Goal: Information Seeking & Learning: Learn about a topic

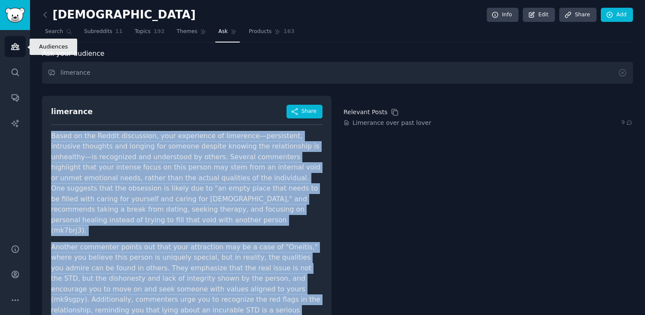
click at [15, 42] on icon "Sidebar" at bounding box center [15, 46] width 9 height 9
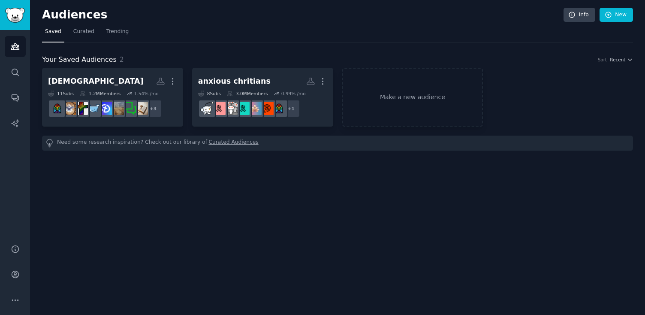
click at [66, 97] on dd "r/[DEMOGRAPHIC_DATA] + 3" at bounding box center [112, 108] width 129 height 24
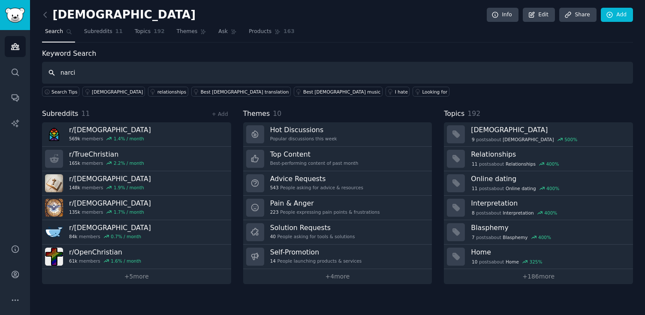
click at [81, 72] on input "narci" at bounding box center [337, 73] width 591 height 22
paste input "ssist"
type input "narcissist"
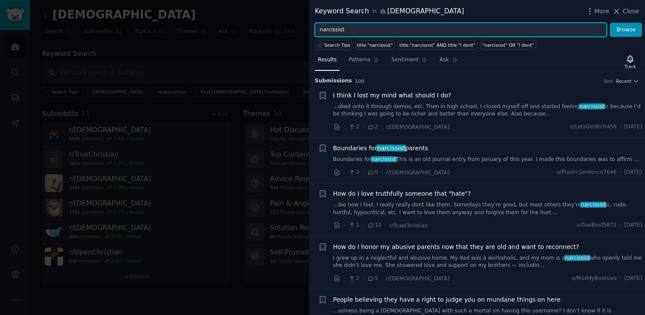
click at [383, 27] on input "narcissist" at bounding box center [461, 30] width 292 height 15
type input "narcissist"
click at [329, 30] on input "narcissist" at bounding box center [461, 30] width 292 height 15
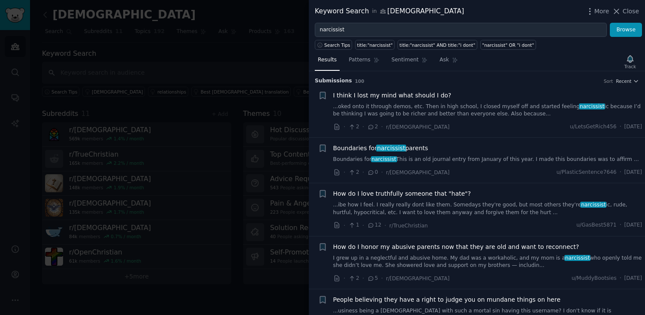
click at [226, 54] on div at bounding box center [322, 157] width 645 height 315
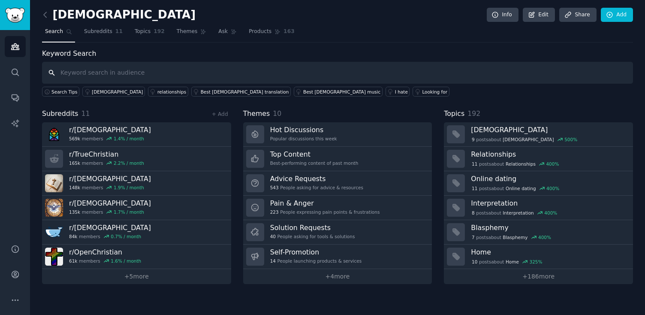
click at [226, 71] on input "text" at bounding box center [337, 73] width 591 height 22
click at [74, 69] on input "text" at bounding box center [337, 73] width 591 height 22
click at [132, 72] on input "text" at bounding box center [337, 73] width 591 height 22
click at [98, 36] on link "Subreddits 11" at bounding box center [103, 34] width 45 height 18
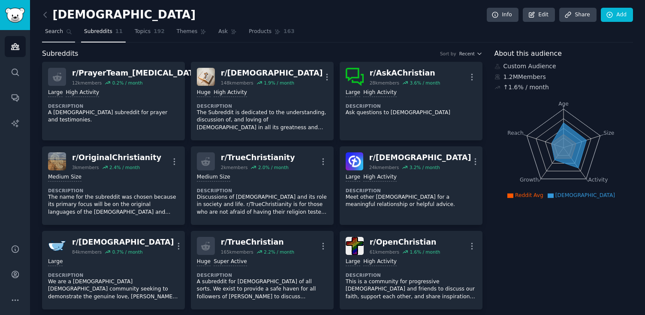
click at [56, 34] on span "Search" at bounding box center [54, 32] width 18 height 8
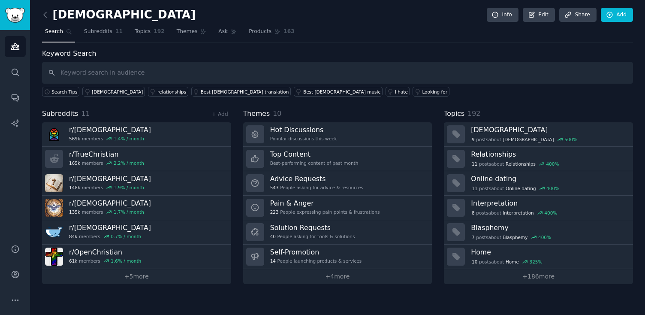
click at [108, 59] on div "Keyword Search Search Tips [DEMOGRAPHIC_DATA] relationships Best [DEMOGRAPHIC_D…" at bounding box center [337, 72] width 591 height 48
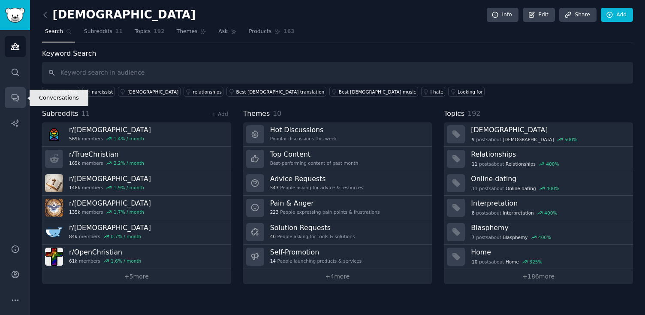
click at [21, 99] on link "Conversations" at bounding box center [15, 97] width 21 height 21
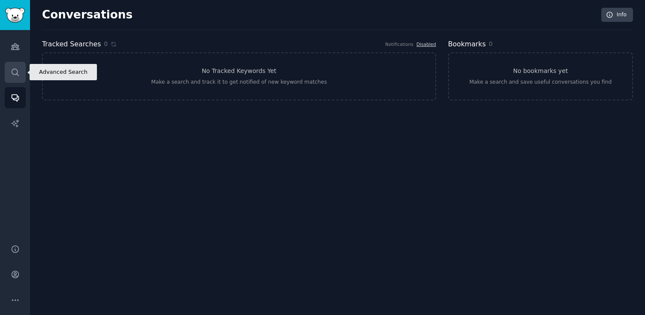
click at [17, 76] on icon "Sidebar" at bounding box center [15, 72] width 9 height 9
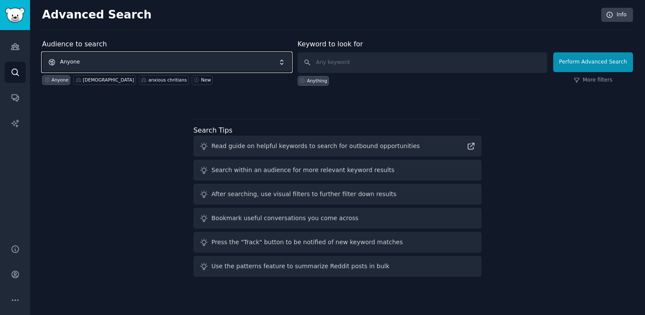
click at [117, 56] on span "Anyone" at bounding box center [167, 62] width 250 height 20
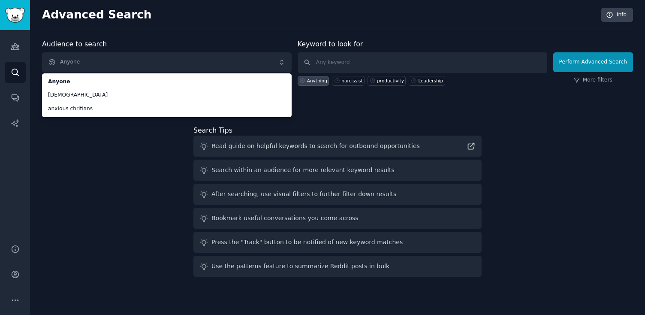
click at [156, 177] on div "Audience to search Anyone Anyone [DEMOGRAPHIC_DATA] anxious chritians Anyone [D…" at bounding box center [337, 159] width 591 height 241
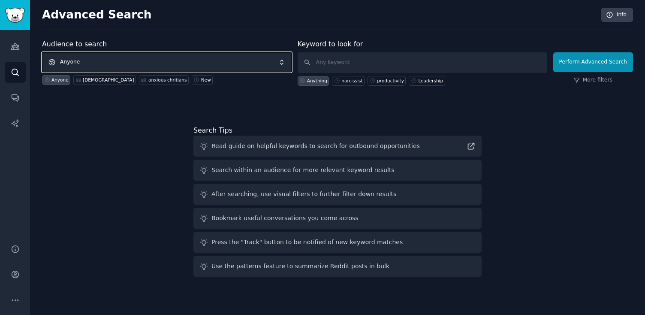
click at [189, 60] on span "Anyone" at bounding box center [167, 62] width 250 height 20
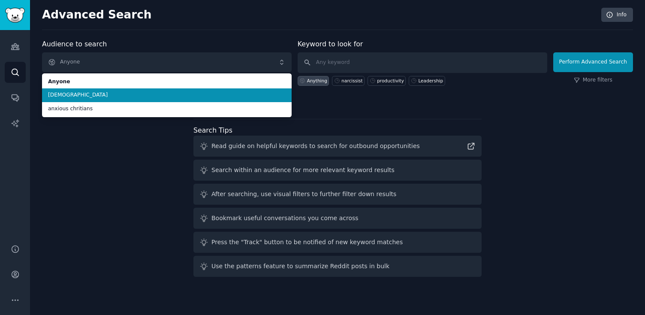
click at [75, 100] on li "[DEMOGRAPHIC_DATA]" at bounding box center [167, 95] width 250 height 14
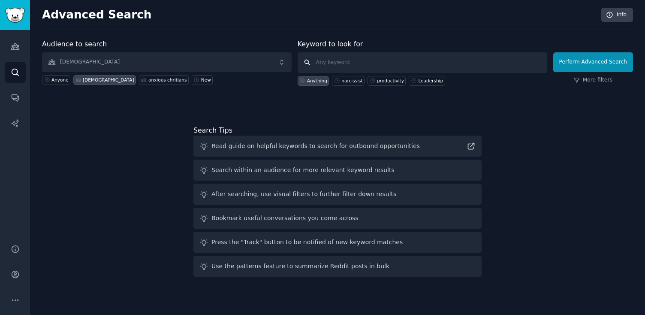
click at [373, 63] on input "text" at bounding box center [423, 62] width 250 height 21
paste input "narcissist"
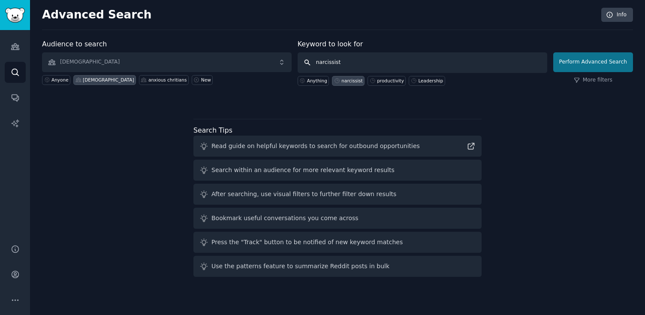
type input "narcissist"
click at [602, 65] on button "Perform Advanced Search" at bounding box center [593, 62] width 80 height 20
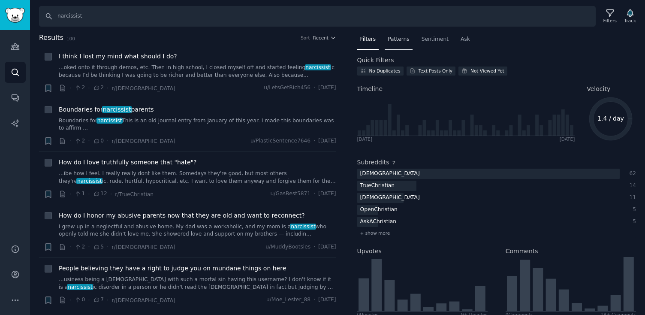
click at [397, 37] on span "Patterns" at bounding box center [398, 40] width 21 height 8
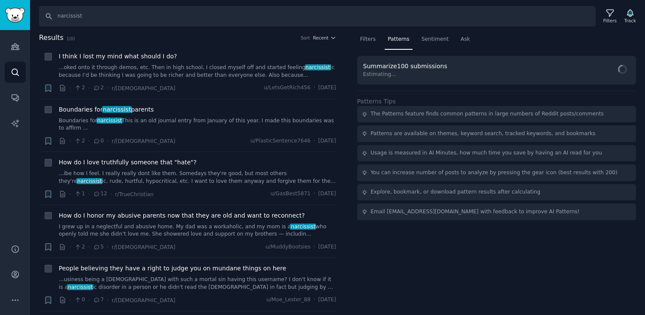
click at [418, 113] on div "The Patterns feature finds common patterns in large numbers of Reddit posts/com…" at bounding box center [486, 114] width 233 height 8
click at [487, 110] on div "The Patterns feature finds common patterns in large numbers of Reddit posts/com…" at bounding box center [496, 114] width 279 height 17
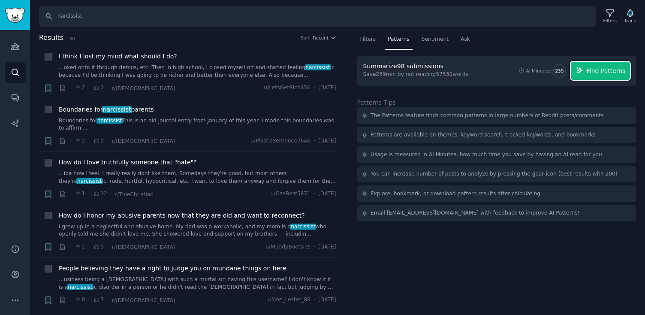
click at [596, 70] on span "Find Patterns" at bounding box center [606, 70] width 39 height 9
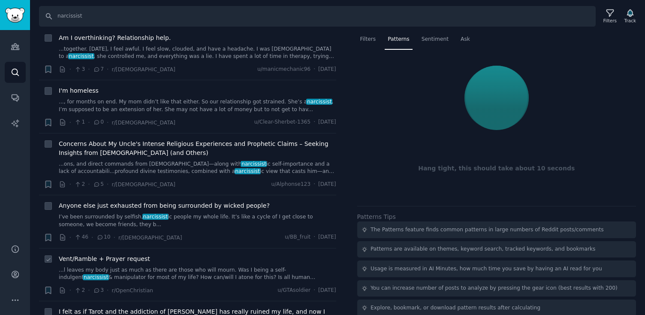
scroll to position [492, 0]
